Goal: Task Accomplishment & Management: Complete application form

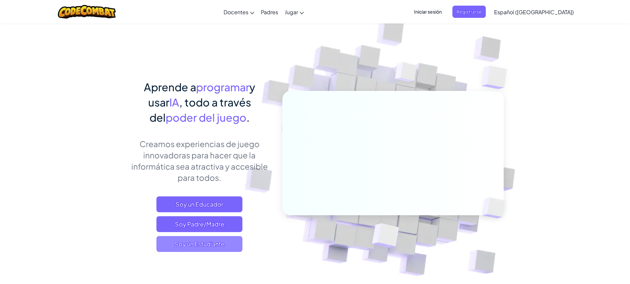
click at [184, 245] on span "Soy un Estudiante" at bounding box center [199, 244] width 86 height 16
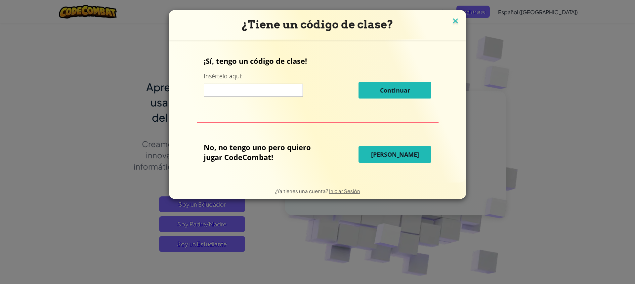
click at [455, 23] on img at bounding box center [455, 22] width 9 height 10
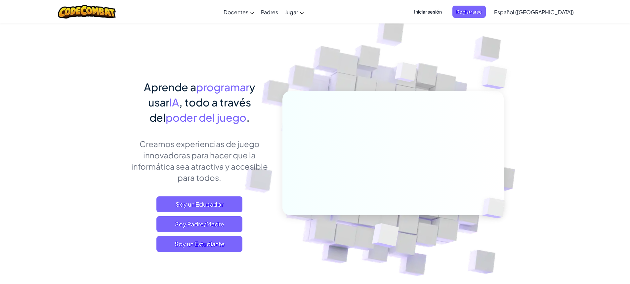
click at [446, 13] on span "Iniciar sesión" at bounding box center [428, 12] width 36 height 12
